Goal: Check status: Check status

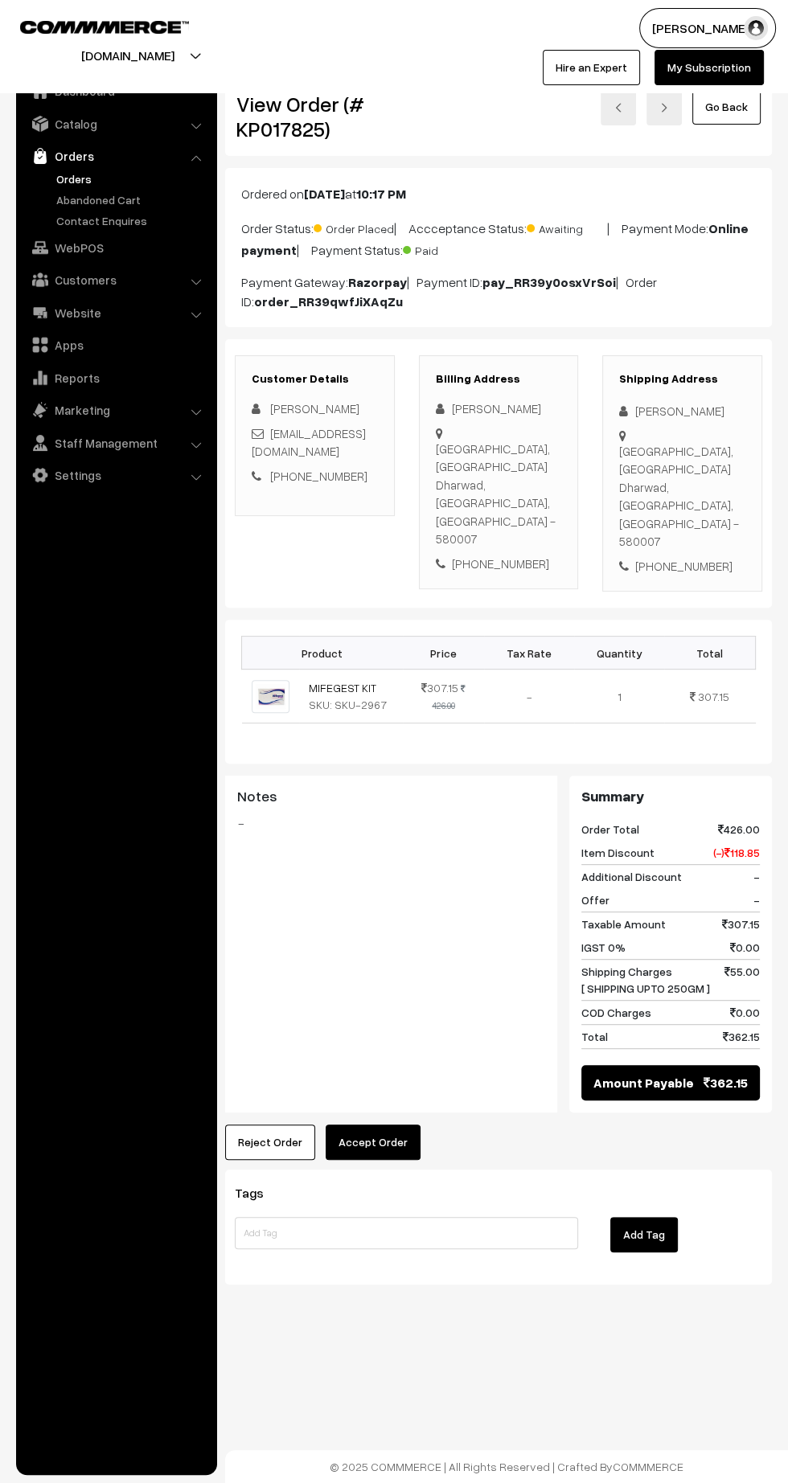
click at [62, 174] on link "Orders" at bounding box center [131, 178] width 159 height 17
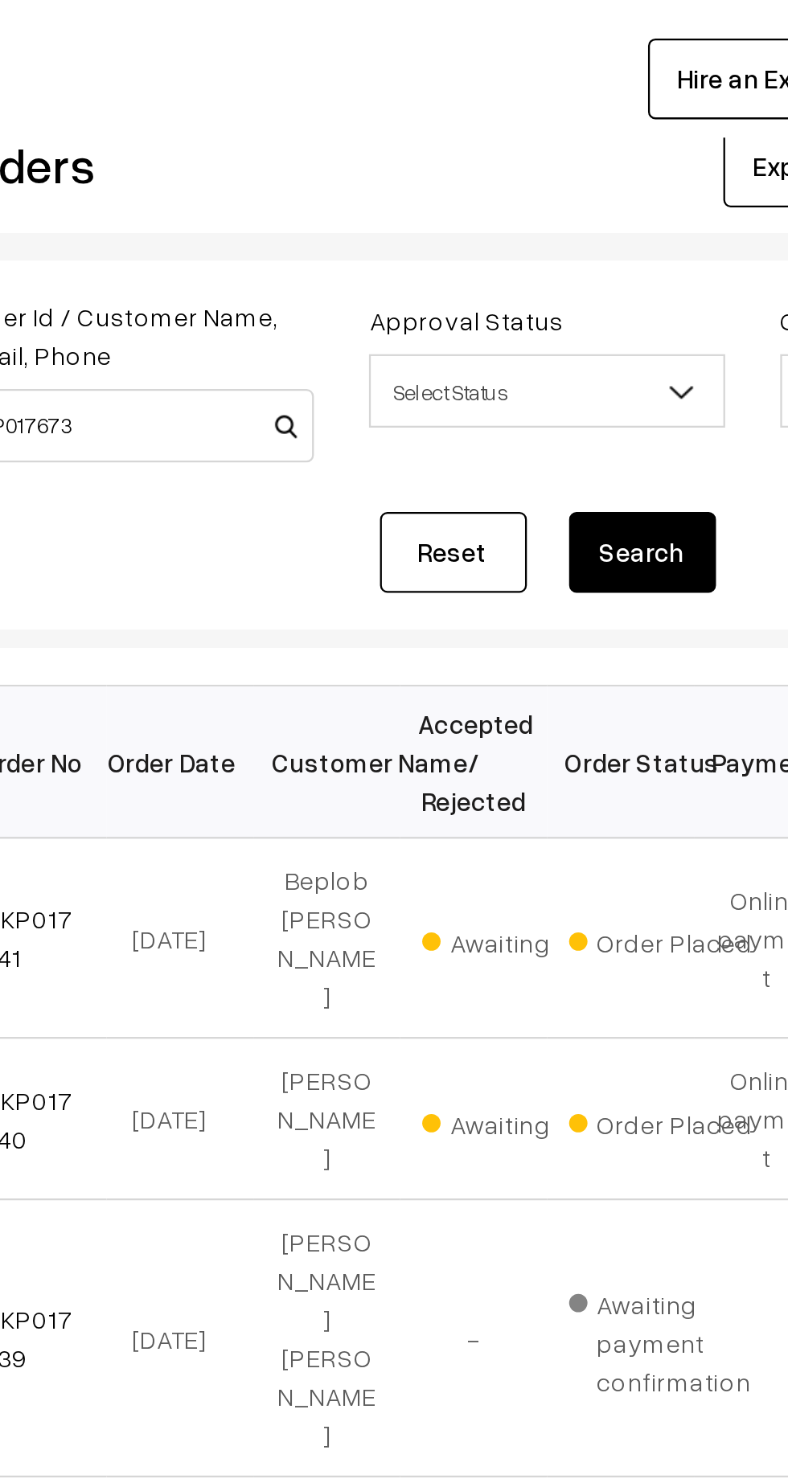
type input "KP017673"
click at [550, 261] on button "Search" at bounding box center [540, 274] width 64 height 35
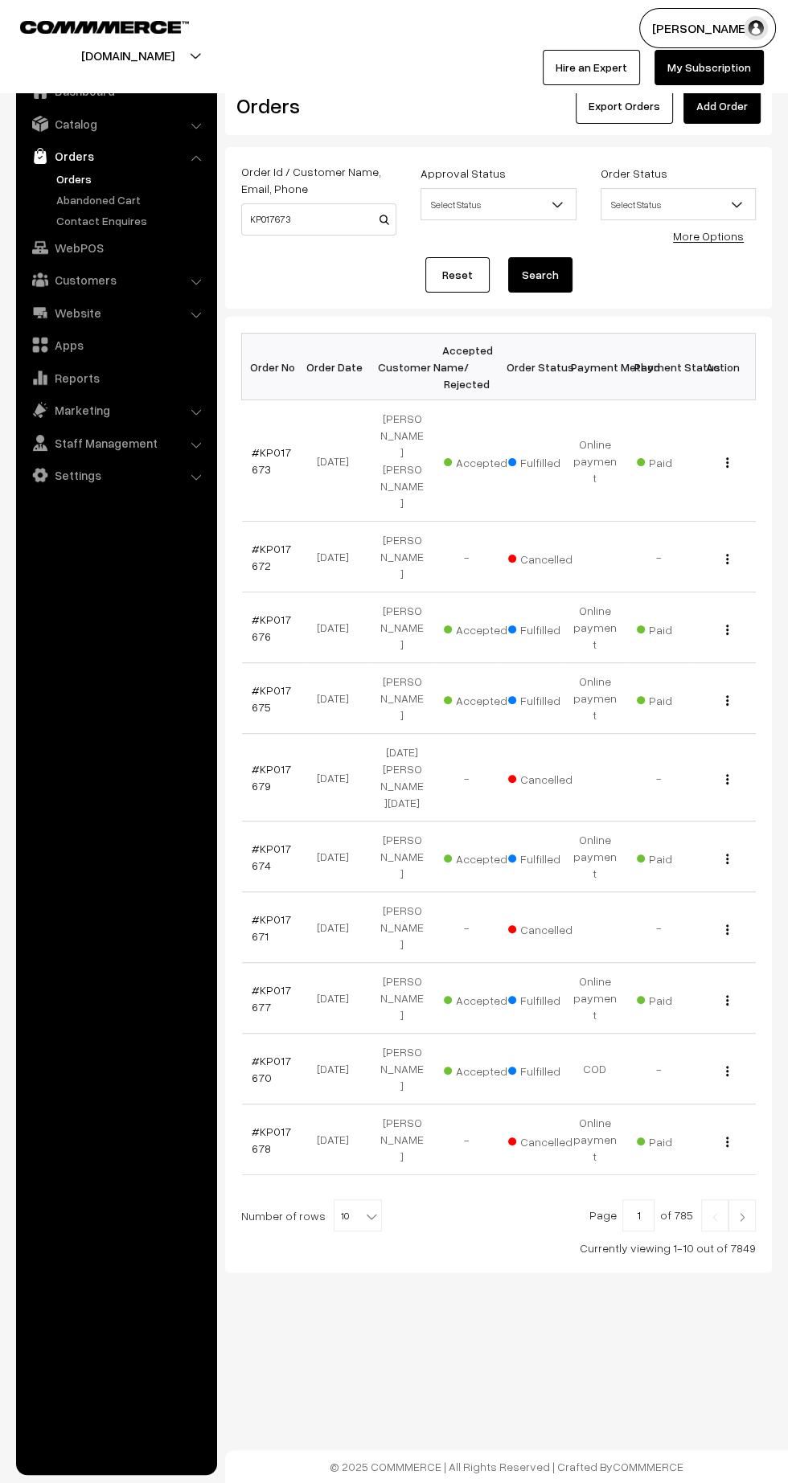
click at [256, 450] on link "#KP017673" at bounding box center [271, 460] width 39 height 31
